Goal: Information Seeking & Learning: Check status

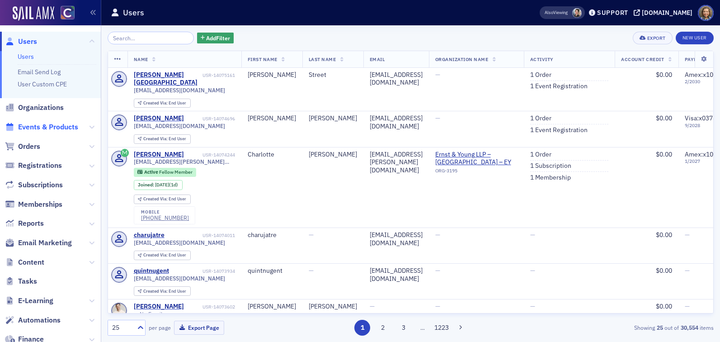
click at [55, 126] on span "Events & Products" at bounding box center [48, 127] width 60 height 10
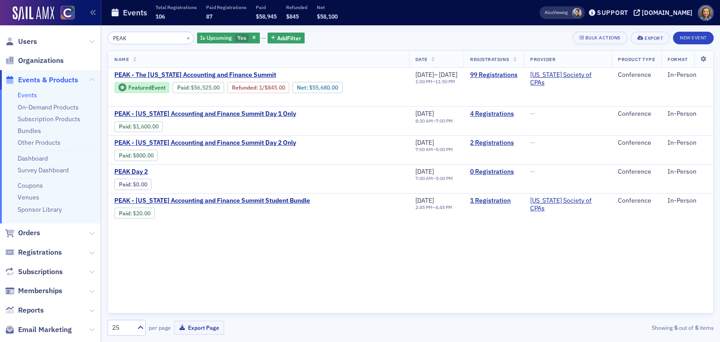
type input "PEAK"
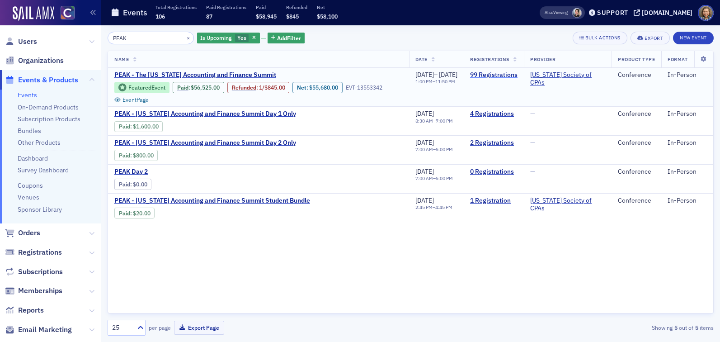
click at [500, 73] on link "99 Registrations" at bounding box center [493, 75] width 47 height 8
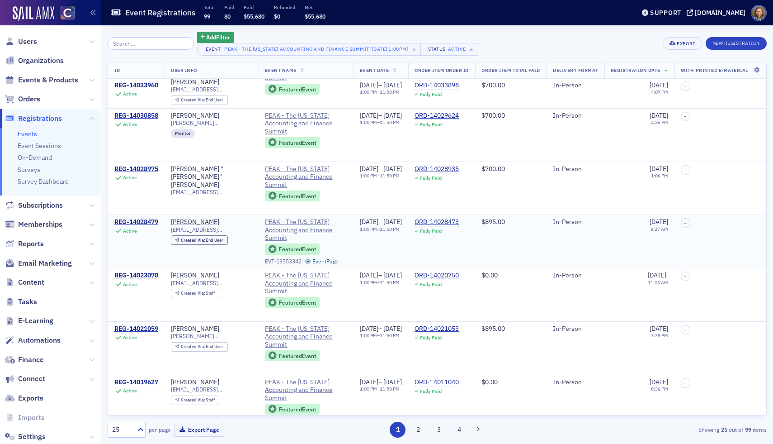
scroll to position [995, 0]
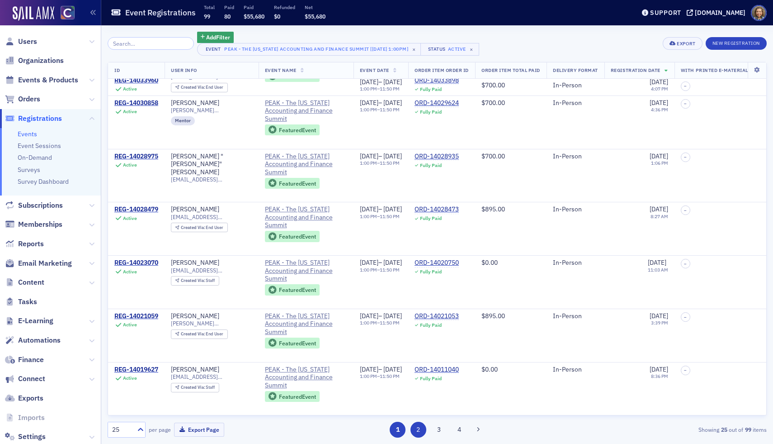
click at [418, 341] on button "2" at bounding box center [419, 429] width 16 height 16
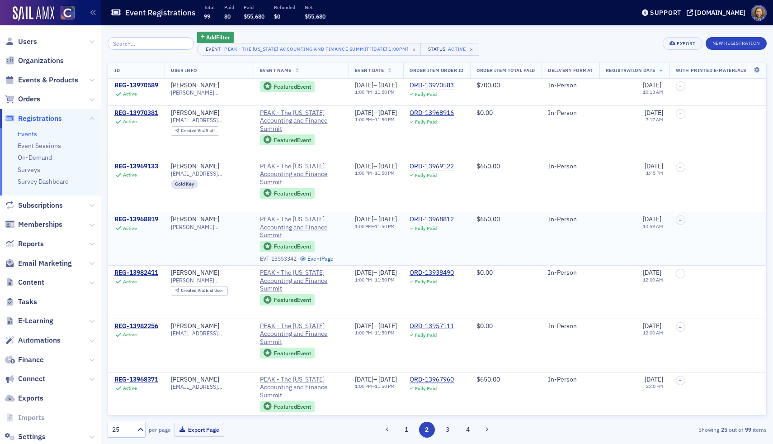
scroll to position [995, 0]
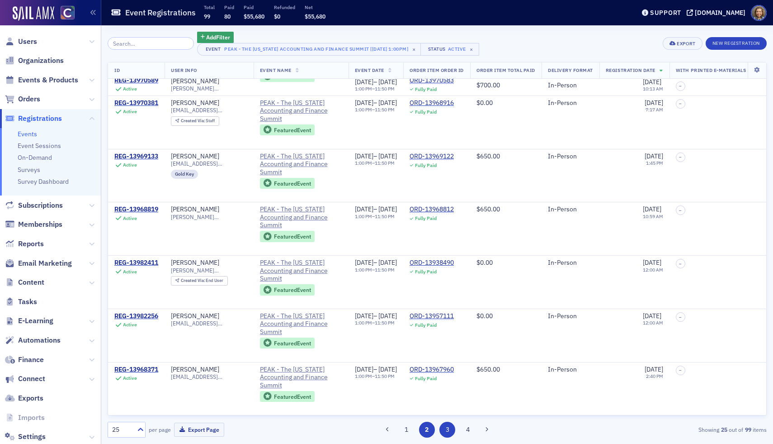
click at [449, 341] on button "3" at bounding box center [447, 429] width 16 height 16
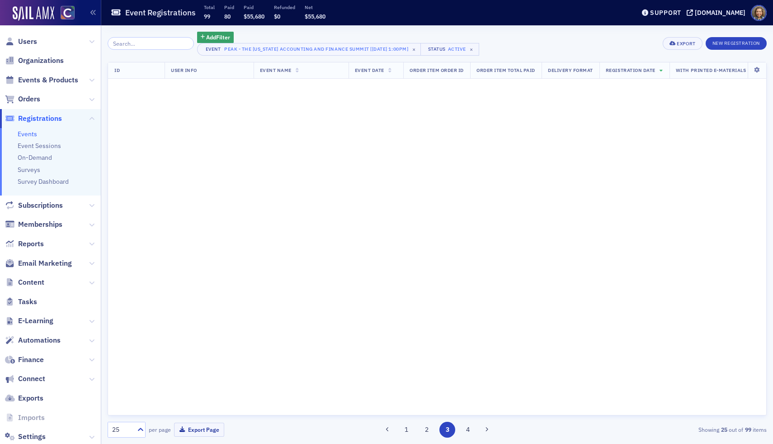
scroll to position [0, 0]
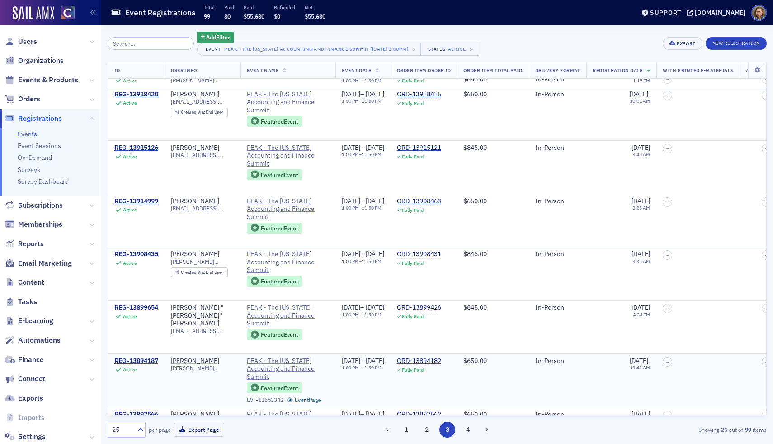
scroll to position [995, 0]
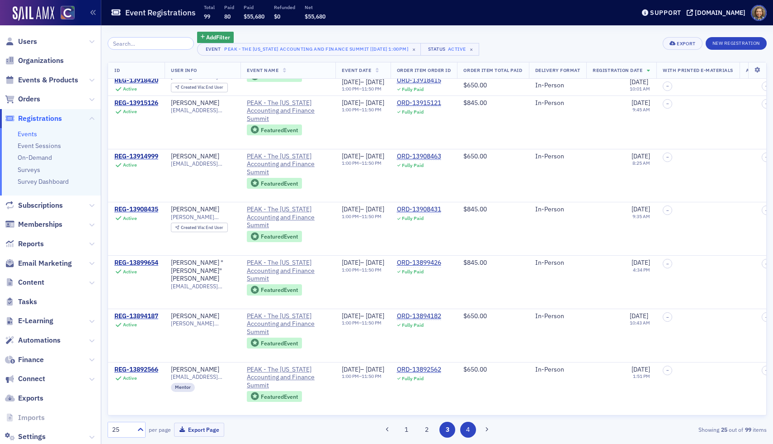
click at [469, 341] on button "4" at bounding box center [468, 429] width 16 height 16
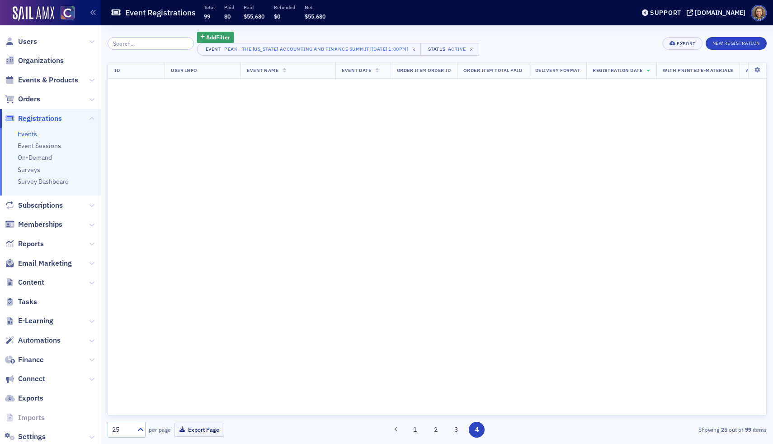
scroll to position [0, 0]
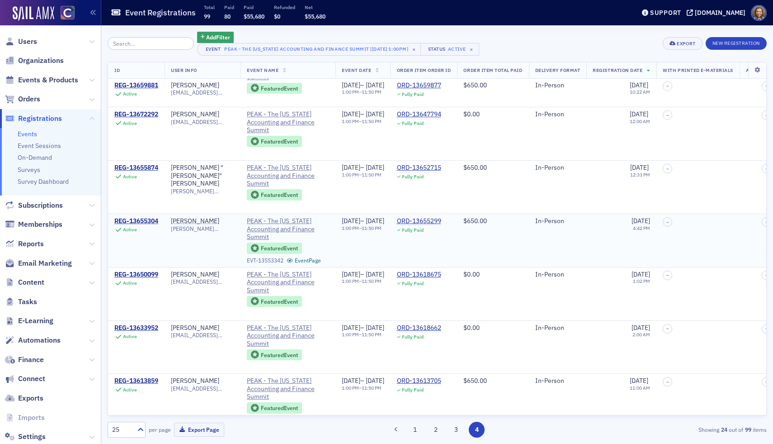
scroll to position [942, 0]
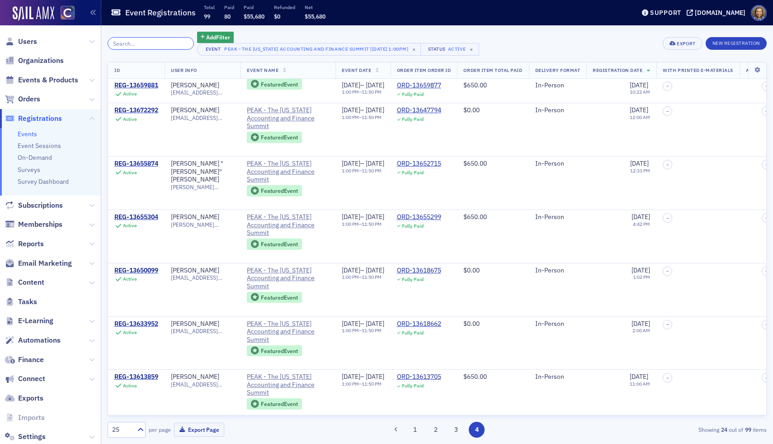
click at [148, 41] on input "search" at bounding box center [151, 43] width 86 height 13
click at [31, 82] on span "Events & Products" at bounding box center [48, 80] width 60 height 10
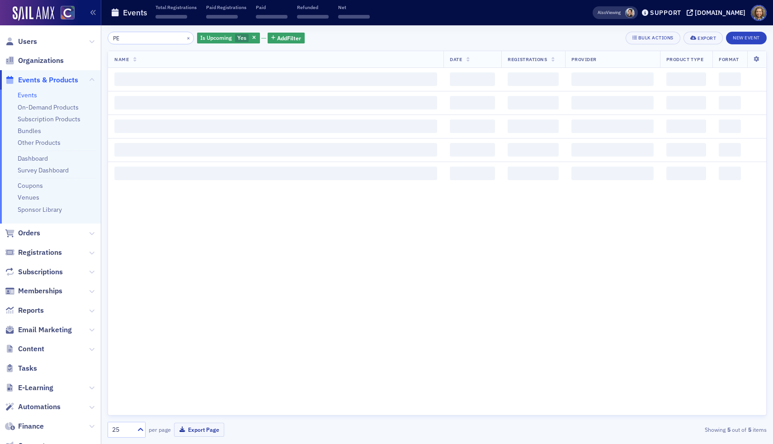
type input "P"
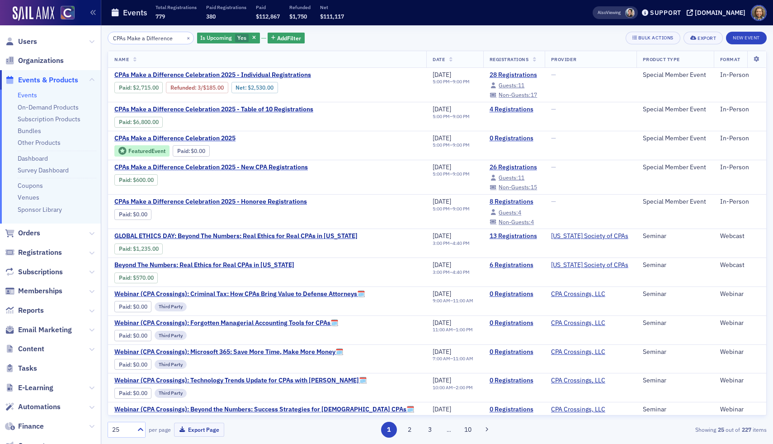
type input "CPAs Make a Difference"
click at [184, 37] on button "×" at bounding box center [188, 37] width 8 height 8
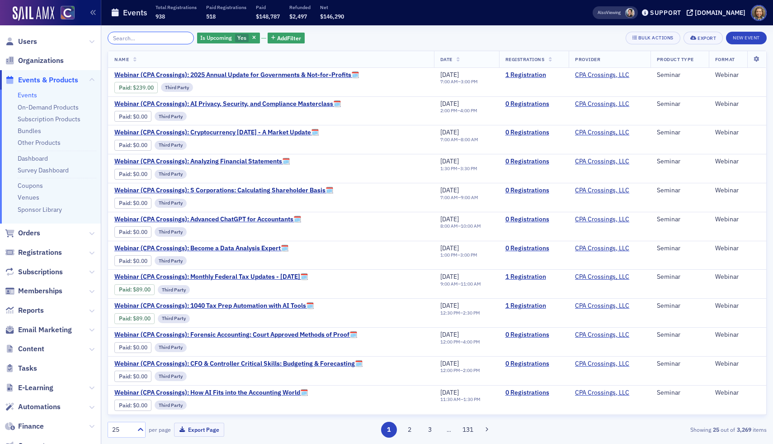
click at [139, 42] on input "search" at bounding box center [151, 38] width 86 height 13
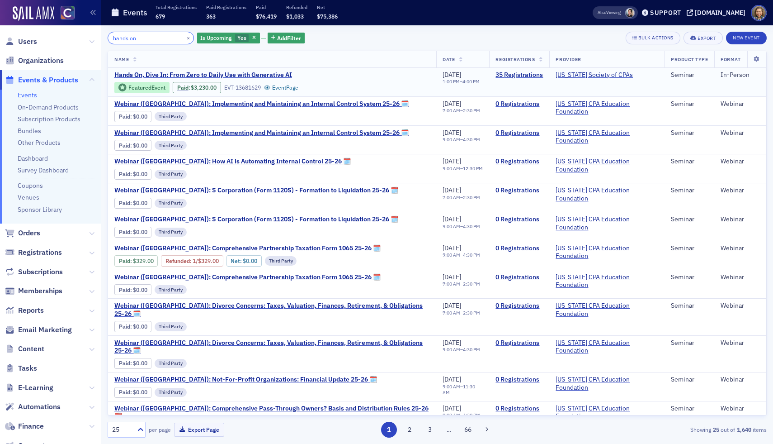
type input "hands on"
click at [497, 69] on td "35 Registrations" at bounding box center [519, 82] width 60 height 29
click at [499, 74] on link "35 Registrations" at bounding box center [519, 75] width 47 height 8
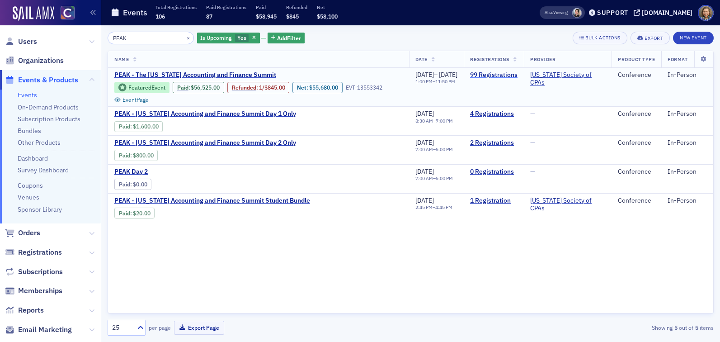
click at [504, 76] on link "99 Registrations" at bounding box center [493, 75] width 47 height 8
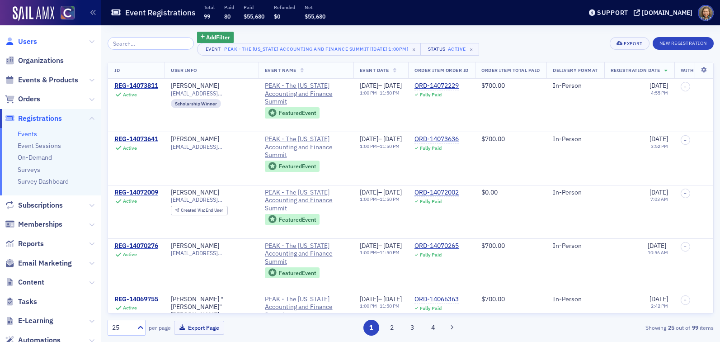
click at [20, 41] on span "Users" at bounding box center [27, 42] width 19 height 10
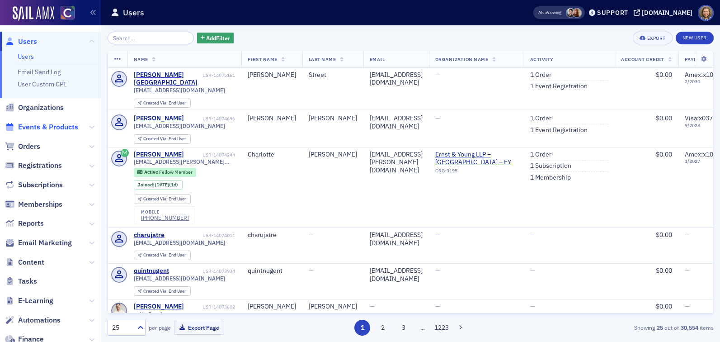
click at [31, 127] on span "Events & Products" at bounding box center [48, 127] width 60 height 10
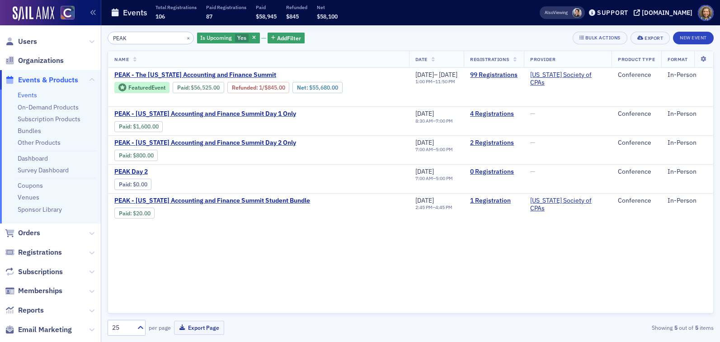
drag, startPoint x: 137, startPoint y: 38, endPoint x: 57, endPoint y: 14, distance: 83.1
click at [59, 22] on div "Users Organizations Events & Products Events On-Demand Products Subscription Pr…" at bounding box center [360, 171] width 720 height 342
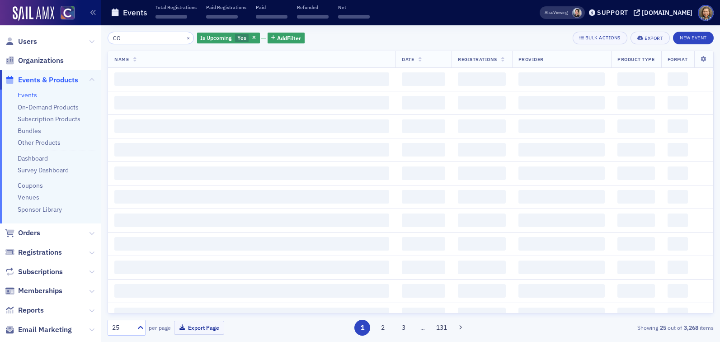
type input "C"
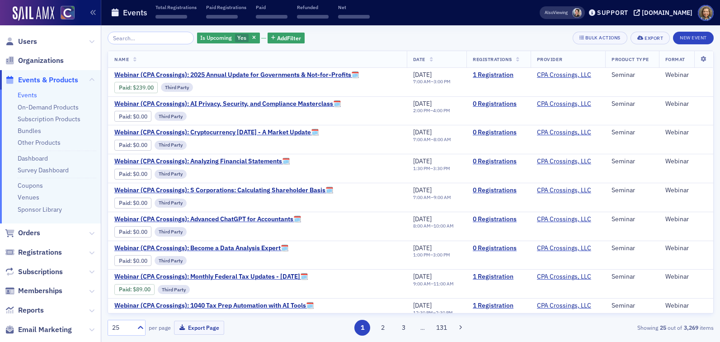
type input "e"
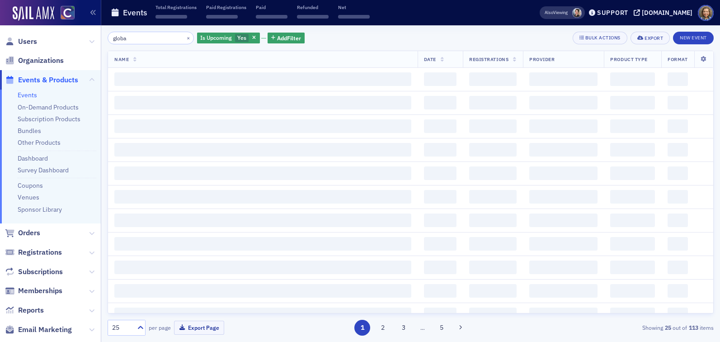
type input "global"
